Goal: Transaction & Acquisition: Purchase product/service

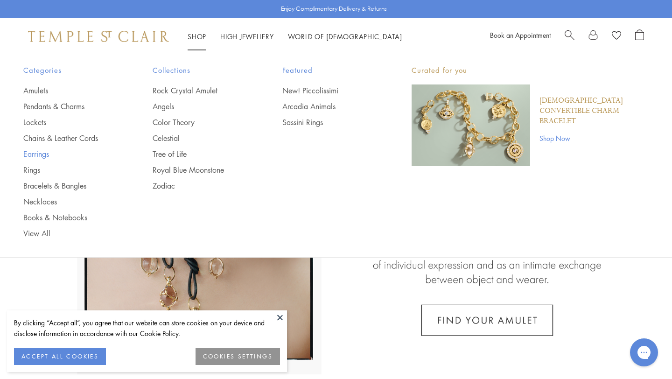
click at [33, 155] on link "Earrings" at bounding box center [69, 154] width 92 height 10
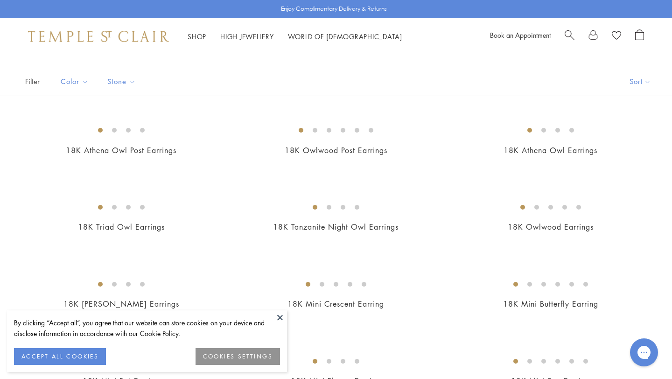
scroll to position [165, 0]
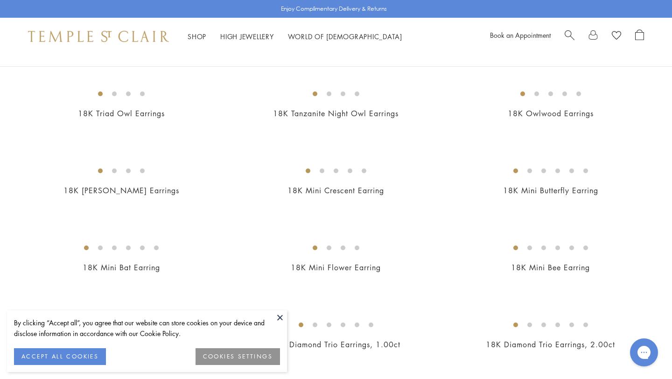
click at [278, 315] on button at bounding box center [280, 317] width 14 height 14
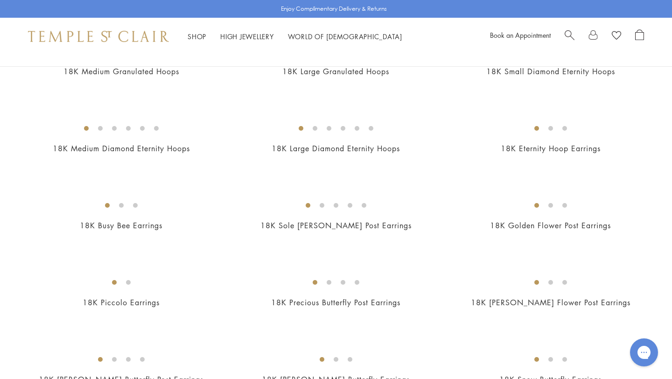
scroll to position [1076, 0]
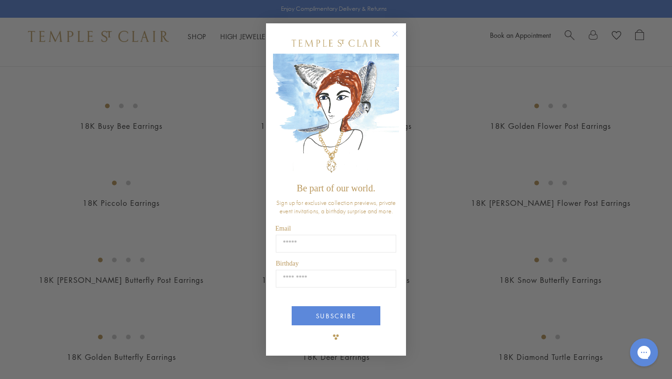
click at [393, 34] on circle "Close dialog" at bounding box center [394, 33] width 11 height 11
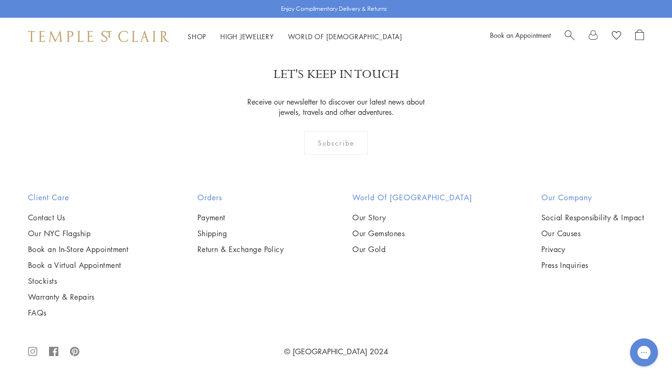
scroll to position [3509, 0]
